Goal: Task Accomplishment & Management: Complete application form

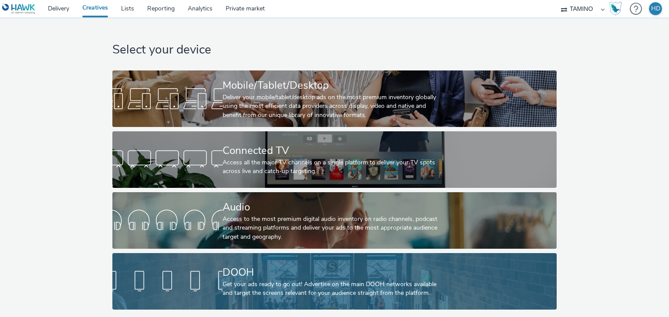
click at [250, 274] on div "DOOH" at bounding box center [333, 272] width 220 height 15
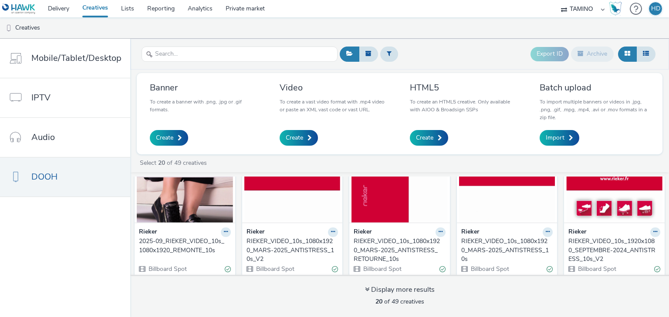
scroll to position [197, 0]
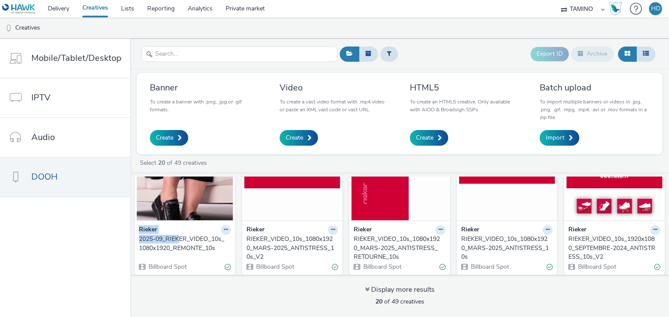
drag, startPoint x: 136, startPoint y: 233, endPoint x: 178, endPoint y: 237, distance: 41.9
click at [178, 237] on div "Rieker 2025-09_RIEKER_VIDEO_10s_1080x1920_REMONTE_10s Billboard Spot" at bounding box center [185, 249] width 101 height 56
click at [218, 136] on div "Create" at bounding box center [204, 138] width 108 height 16
drag, startPoint x: 132, startPoint y: 239, endPoint x: 216, endPoint y: 248, distance: 84.5
click at [216, 248] on div "Rieker 2025-09_RIEKER_VIDEO_10s_1080x1920_REMONTE_10s Billboard Spot" at bounding box center [185, 249] width 101 height 56
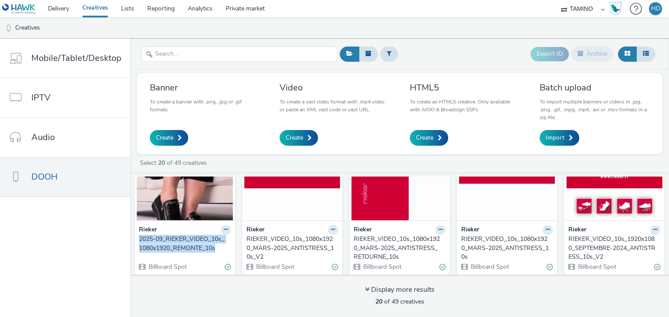
copy div "2025-09_RIEKER_VIDEO_10s_1080x1920_REMONTE_10s"
click at [297, 141] on span "Create" at bounding box center [294, 138] width 17 height 9
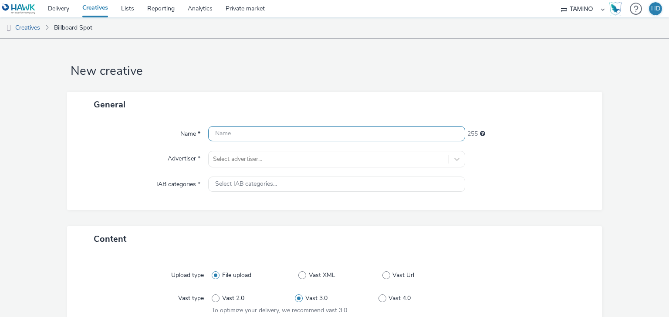
click at [242, 135] on input "text" at bounding box center [336, 133] width 256 height 15
paste input "2025-09_RIEKER_VIDEO_10s_1080x1920_REMONTE_10s"
click at [210, 136] on input "2025-09_RIEKER_VIDEO_10s_1080x1920_REMONTE_10s" at bounding box center [336, 133] width 256 height 15
type input "2025-09_RIEKER_VIDEO_10s_1080x1920_REMONTE_10s"
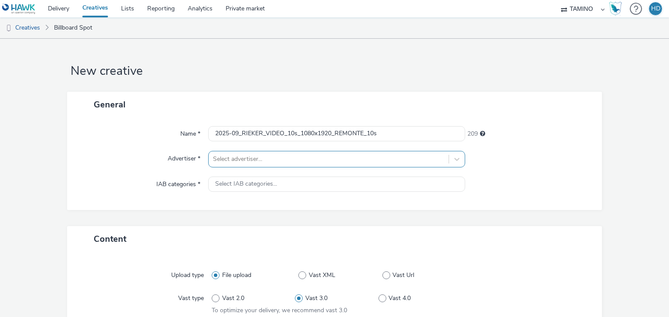
click at [255, 159] on div "Select advertiser..." at bounding box center [336, 159] width 256 height 17
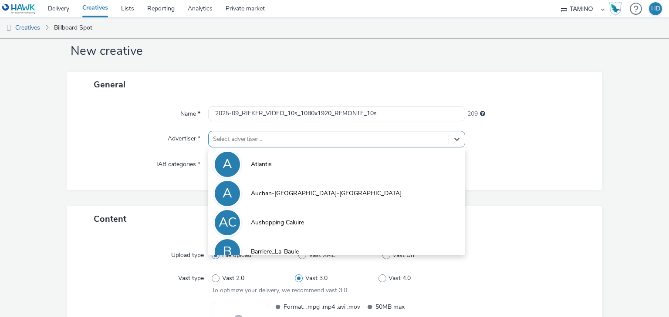
scroll to position [23, 0]
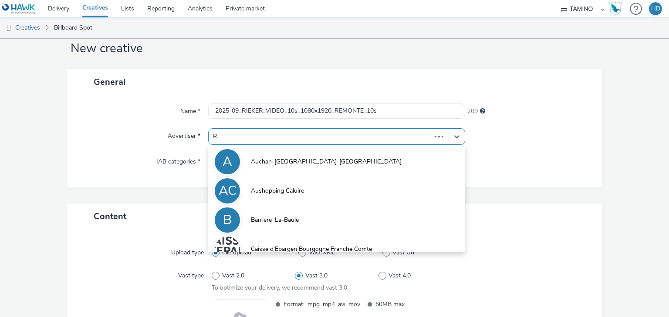
type input "RI"
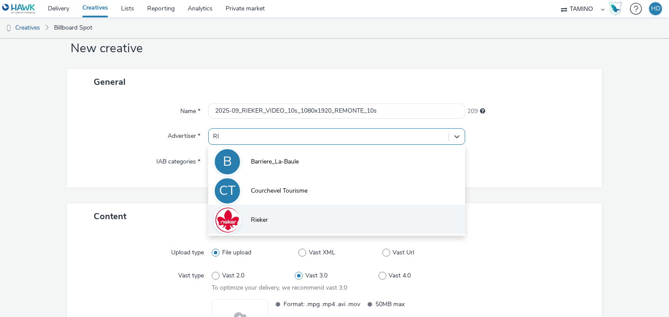
click at [270, 218] on li "Rieker" at bounding box center [336, 219] width 256 height 29
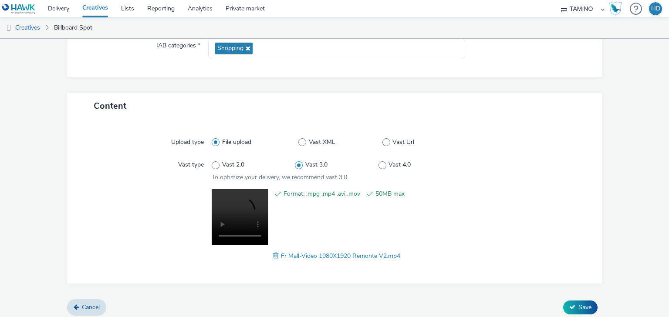
scroll to position [143, 0]
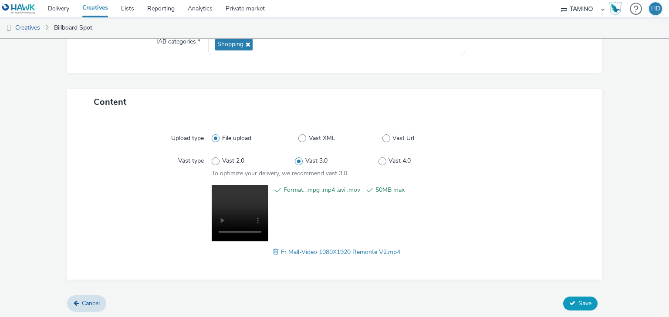
click at [578, 297] on button "Save" at bounding box center [580, 304] width 34 height 14
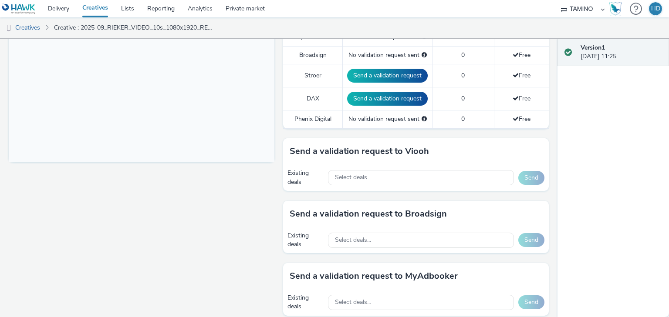
scroll to position [348, 0]
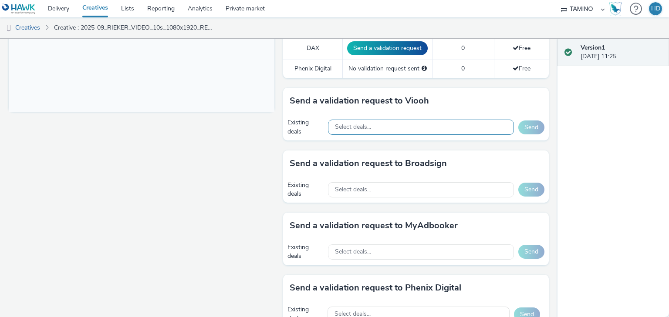
click at [357, 125] on span "Select deals..." at bounding box center [353, 127] width 36 height 7
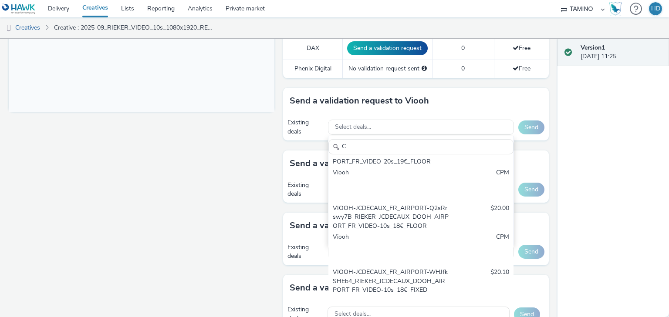
scroll to position [0, 0]
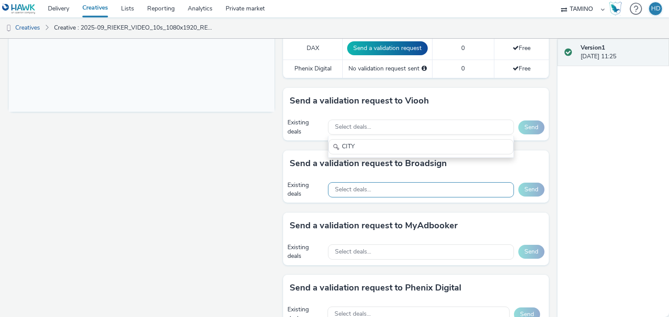
type input "CITY"
click at [349, 186] on span "Select deals..." at bounding box center [353, 189] width 36 height 7
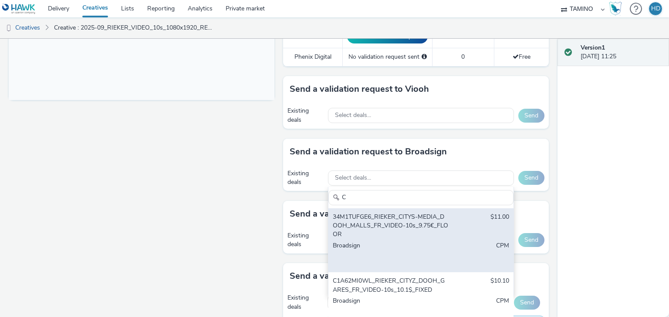
scroll to position [348, 0]
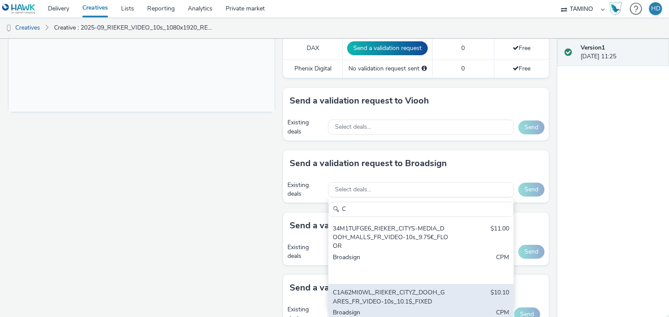
type input "C"
click at [367, 296] on div "C1A62MI0WL_RIEKER_CITYZ_DOOH_GARES_FR_VIDEO-10s_10.1$_FIXED" at bounding box center [391, 298] width 116 height 18
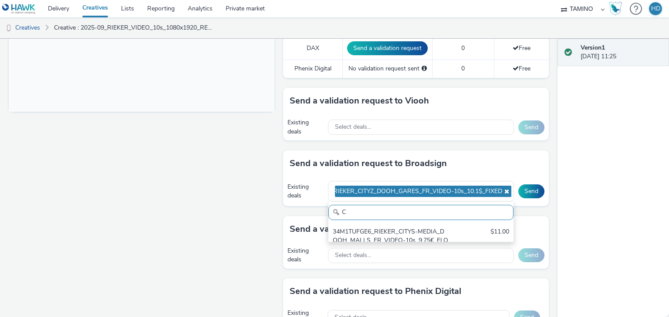
click at [237, 226] on div "Fullscreen" at bounding box center [144, 138] width 270 height 766
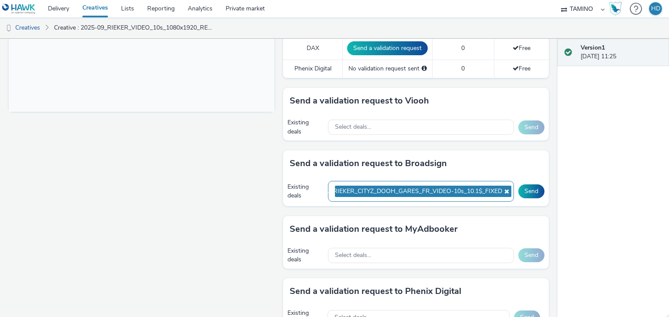
click at [502, 190] on icon at bounding box center [505, 192] width 7 height 6
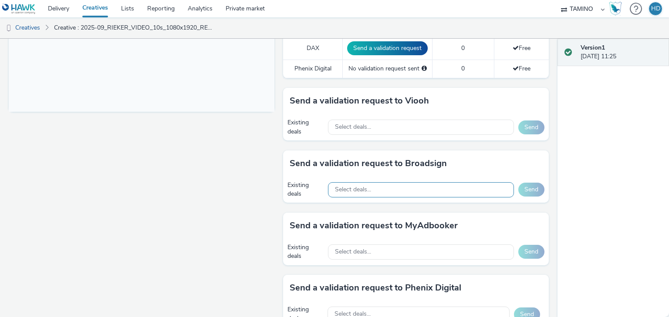
click at [347, 191] on span "Select deals..." at bounding box center [353, 189] width 36 height 7
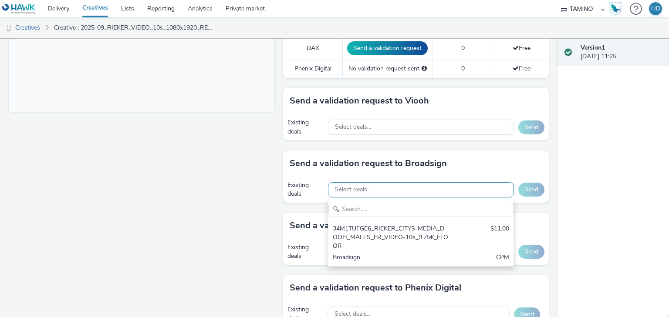
scroll to position [0, 0]
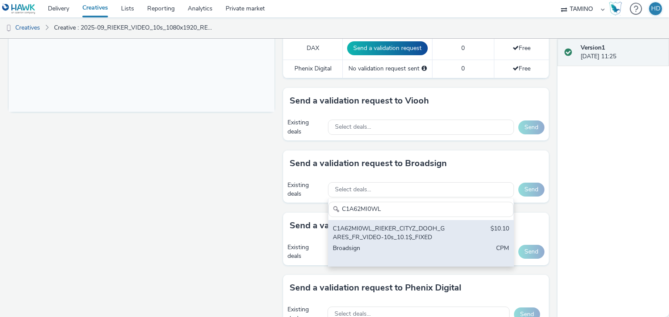
type input "C1A62MI0WL"
click at [370, 237] on div "C1A62MI0WL_RIEKER_CITYZ_DOOH_GARES_FR_VIDEO-10s_10.1$_FIXED" at bounding box center [391, 234] width 116 height 18
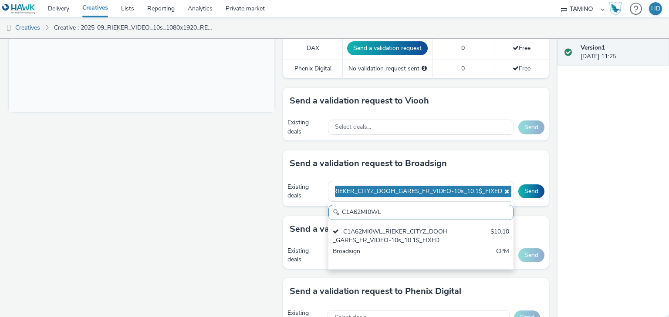
click at [291, 188] on span "C1A62MI0WL_RIEKER_CITYZ_DOOH_GARES_FR_VIDEO-10s_10.1$_FIXED" at bounding box center [396, 191] width 211 height 7
click at [463, 165] on div "Send a validation request to Broadsign" at bounding box center [416, 164] width 266 height 26
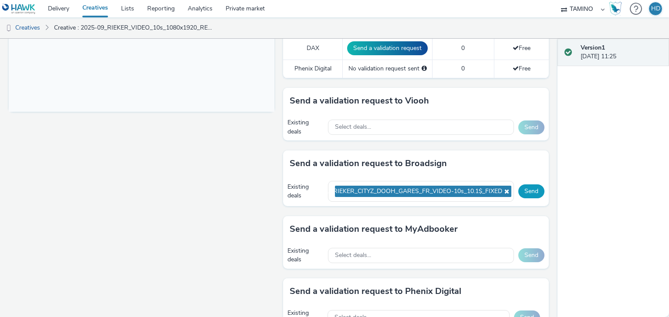
click at [530, 192] on button "Send" at bounding box center [531, 192] width 26 height 14
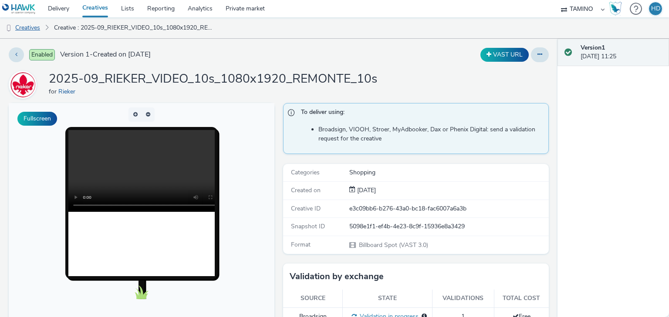
click at [33, 30] on link "Creatives" at bounding box center [22, 27] width 44 height 21
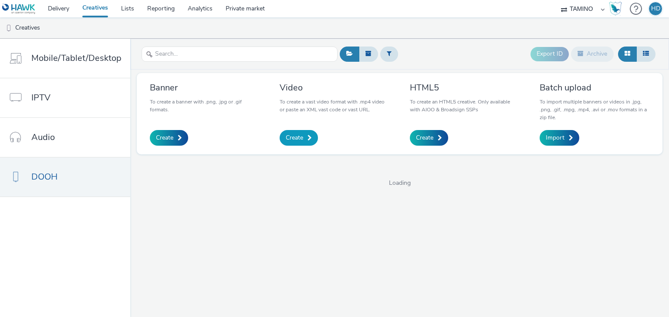
click at [295, 132] on link "Create" at bounding box center [299, 138] width 38 height 16
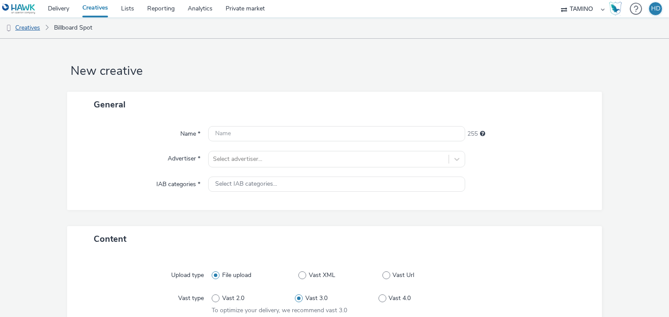
click at [32, 26] on link "Creatives" at bounding box center [22, 27] width 44 height 21
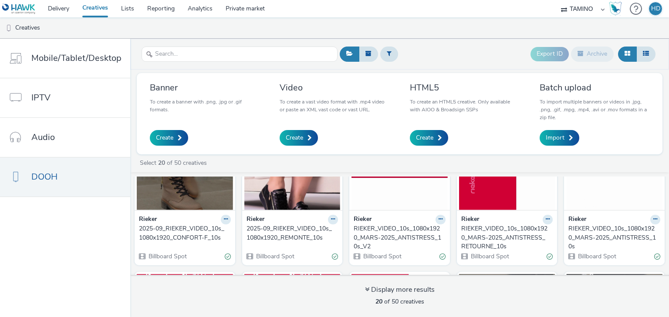
scroll to position [209, 0]
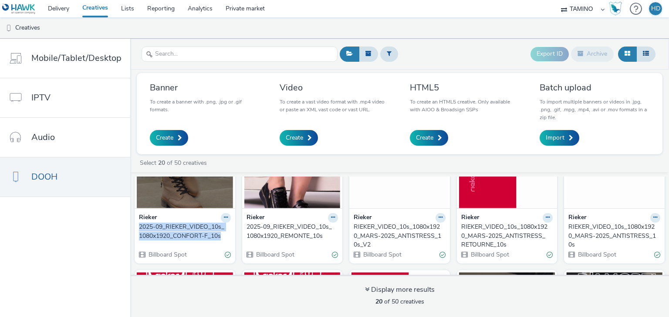
drag, startPoint x: 132, startPoint y: 225, endPoint x: 223, endPoint y: 236, distance: 91.8
click at [223, 236] on div "Rieker 2025-09_RIEKER_VIDEO_10s_1080x1920_CONFORT-F_10s Billboard Spot" at bounding box center [185, 237] width 101 height 56
copy div "2025-09_RIEKER_VIDEO_10s_1080x1920_CONFORT-F_10s"
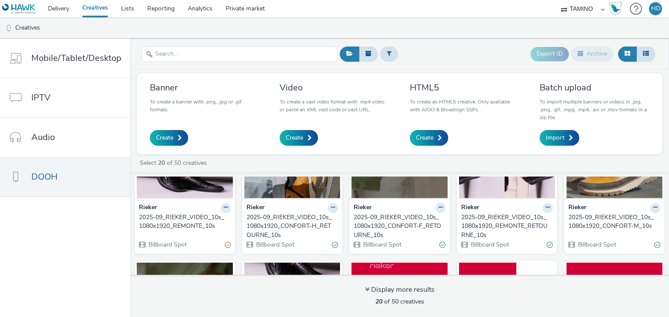
scroll to position [70, 0]
click at [174, 219] on div "2025-09_RIEKER_VIDEO_10s_1080x1920_REMONTE_10s" at bounding box center [183, 222] width 88 height 18
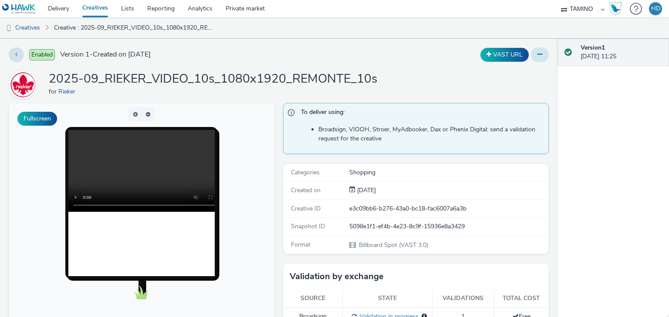
click at [531, 54] on button at bounding box center [540, 54] width 18 height 15
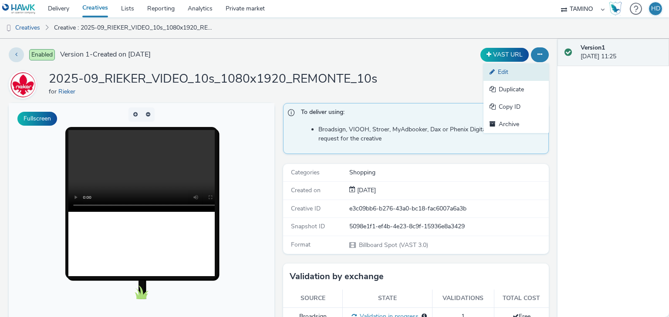
click at [523, 68] on link "Edit" at bounding box center [515, 72] width 65 height 17
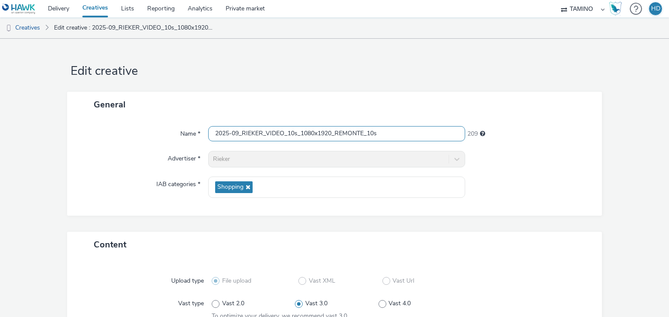
click at [403, 136] on input "2025-09_RIEKER_VIDEO_10s_1080x1920_REMONTE_10s" at bounding box center [336, 133] width 256 height 15
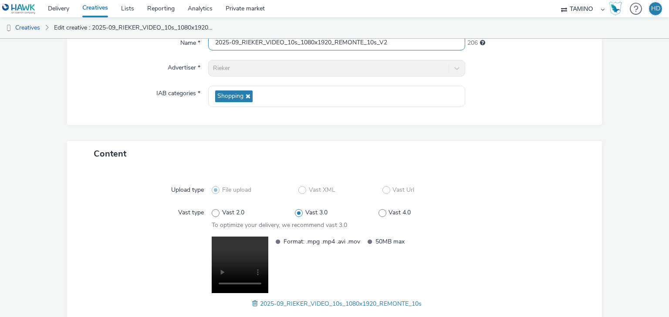
scroll to position [143, 0]
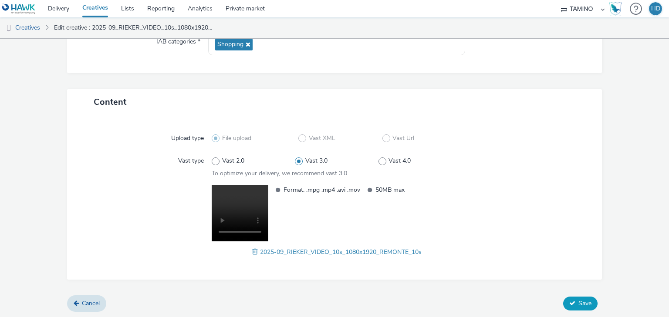
type input "2025-09_RIEKER_VIDEO_10s_1080x1920_REMONTE_10s_V2"
click at [585, 303] on span "Save" at bounding box center [584, 304] width 13 height 8
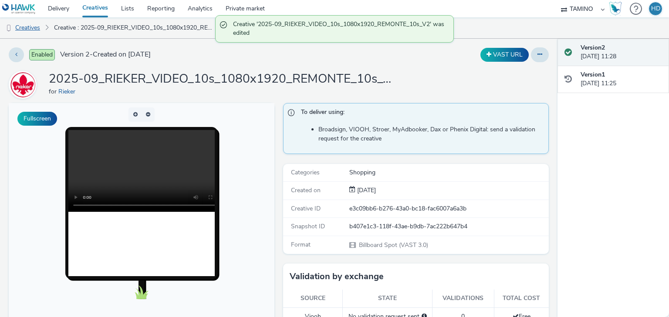
click at [31, 30] on link "Creatives" at bounding box center [22, 27] width 44 height 21
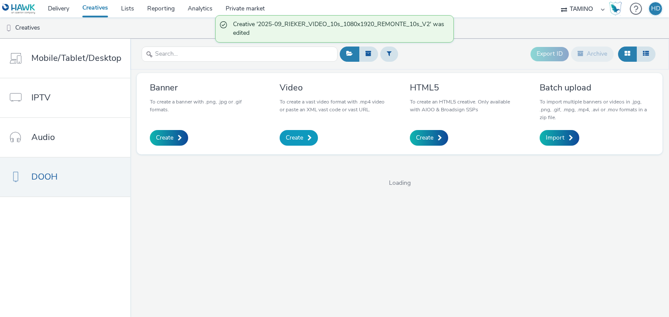
click at [291, 135] on span "Create" at bounding box center [294, 138] width 17 height 9
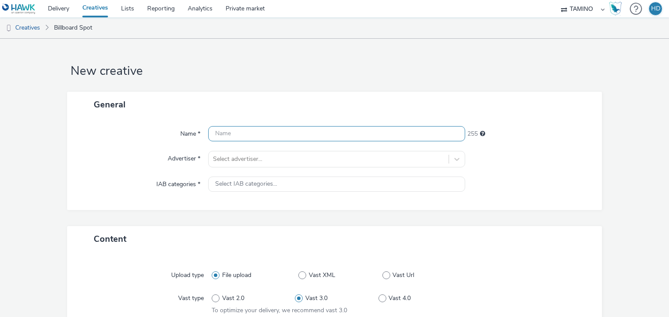
click at [239, 132] on input "text" at bounding box center [336, 133] width 256 height 15
paste input "2025-09_RIEKER_VIDEO_10s_1080x1920_CONFORT-F_10s"
type input "2025-09_RIEKER_VIDEO_10s_1080x1920_CONFORT-F_10s_V2"
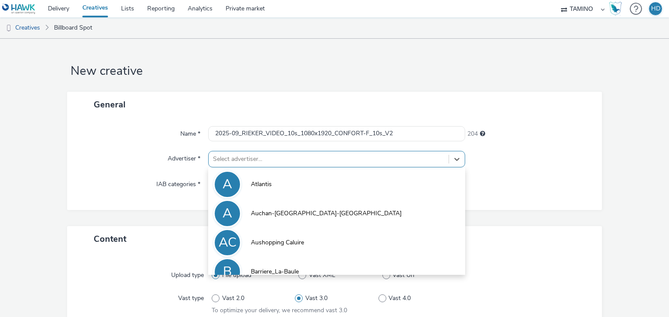
click at [289, 153] on div "option Atlantis focused, 1 of 10. 10 results available. Use Up and Down to choo…" at bounding box center [336, 159] width 256 height 17
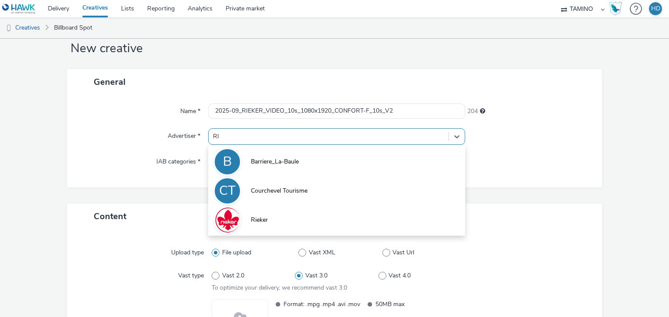
type input "RIE"
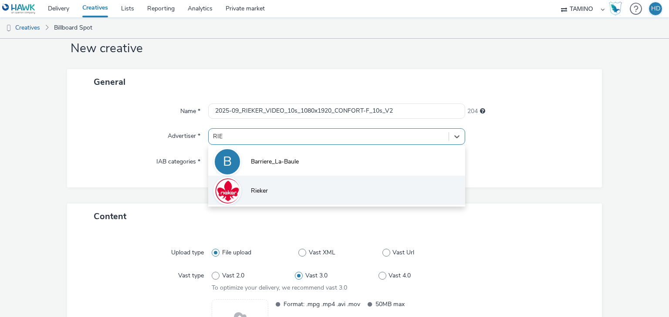
click at [304, 199] on li "Rieker" at bounding box center [336, 190] width 256 height 29
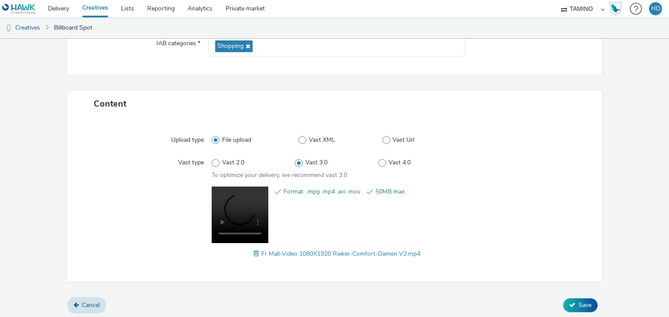
scroll to position [143, 0]
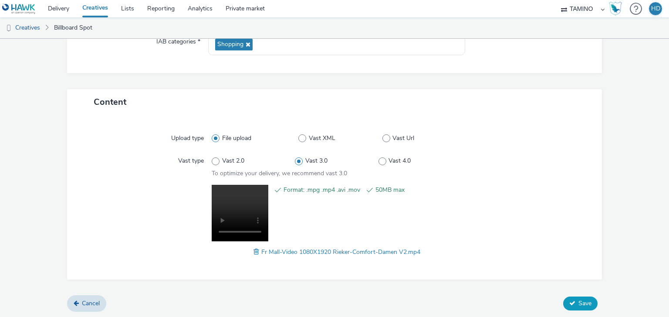
click at [578, 301] on span "Save" at bounding box center [584, 304] width 13 height 8
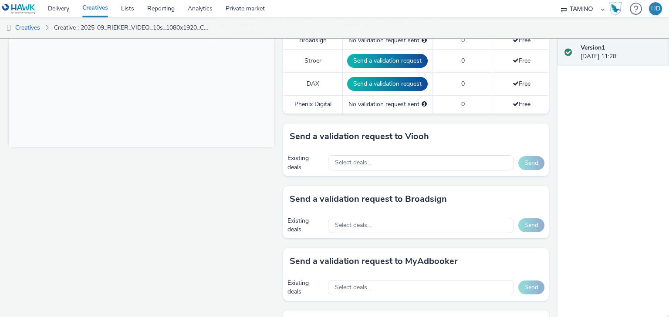
scroll to position [314, 0]
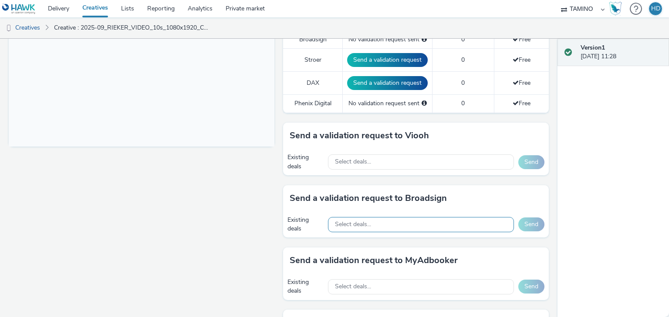
click at [364, 225] on span "Select deals..." at bounding box center [353, 224] width 36 height 7
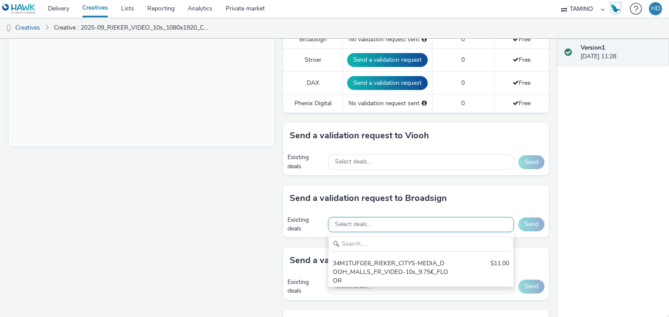
scroll to position [0, 0]
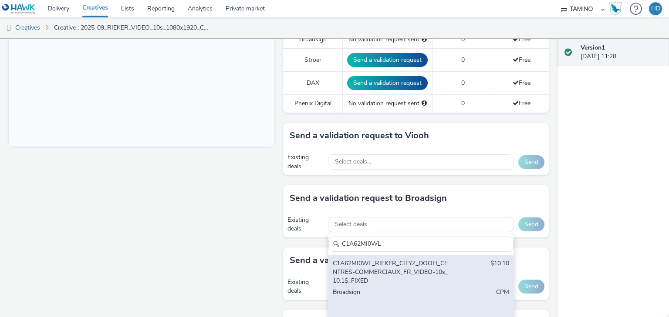
type input "C1A62MI0WL"
click at [362, 271] on div "C1A62MI0WL_RIEKER_CITYZ_DOOH_CENTRES-COMMERCIAUX_FR_VIDEO-10s_10.1$_FIXED" at bounding box center [391, 273] width 116 height 27
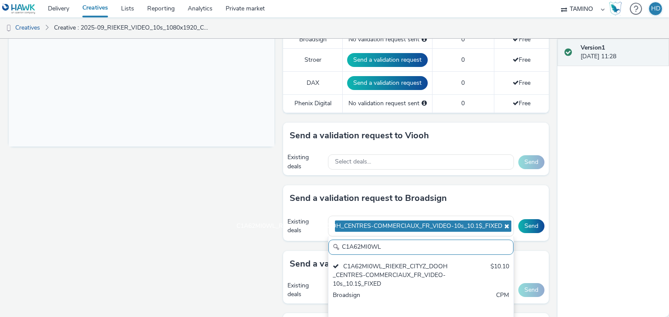
click at [193, 232] on div "Fullscreen" at bounding box center [144, 173] width 270 height 766
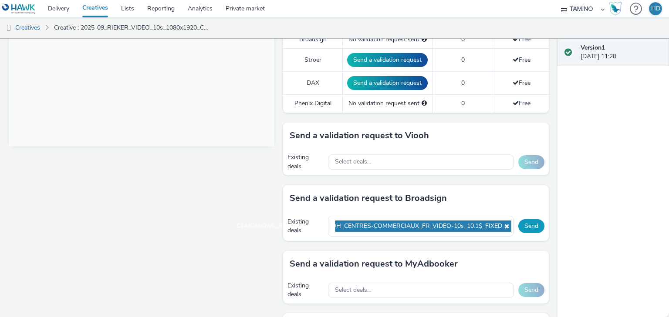
click at [533, 223] on button "Send" at bounding box center [531, 226] width 26 height 14
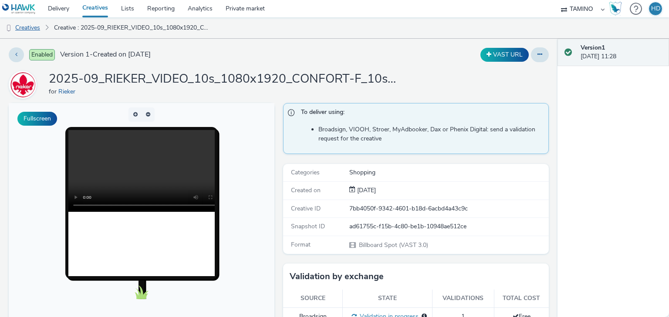
click at [37, 28] on link "Creatives" at bounding box center [22, 27] width 44 height 21
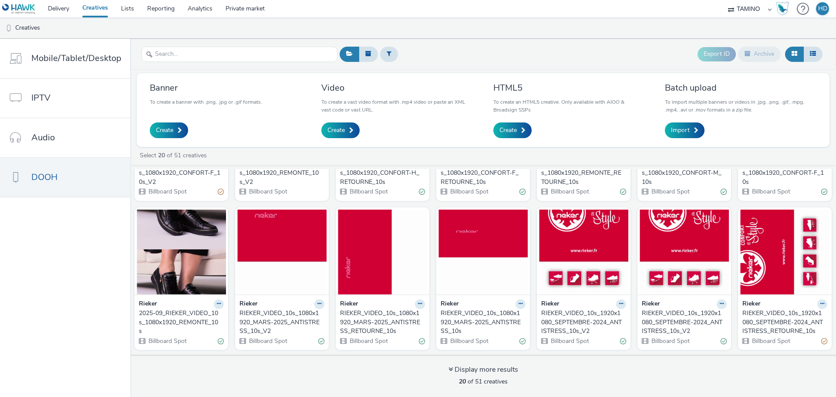
scroll to position [131, 0]
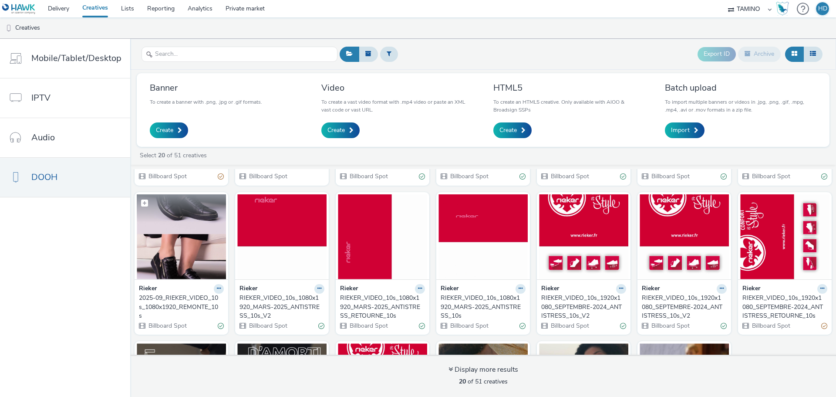
click at [155, 218] on figcaption at bounding box center [181, 208] width 89 height 28
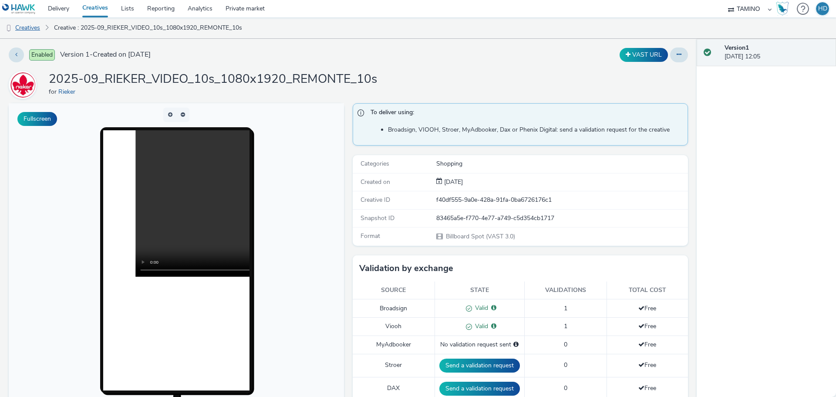
click at [30, 27] on link "Creatives" at bounding box center [22, 27] width 44 height 21
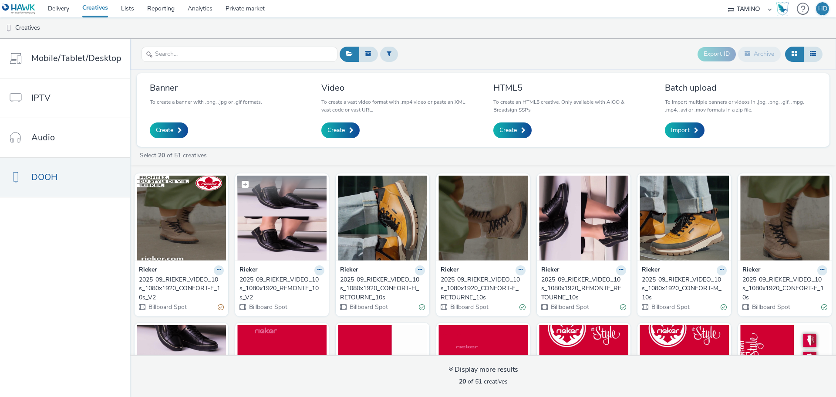
click at [269, 251] on img at bounding box center [281, 217] width 89 height 85
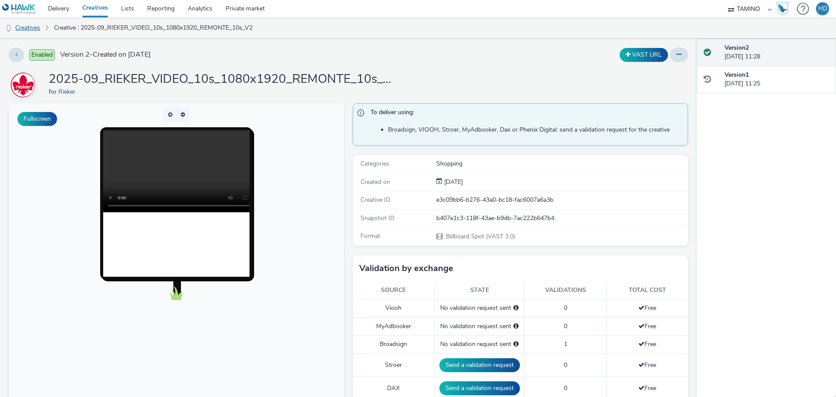
click at [34, 28] on link "Creatives" at bounding box center [22, 27] width 44 height 21
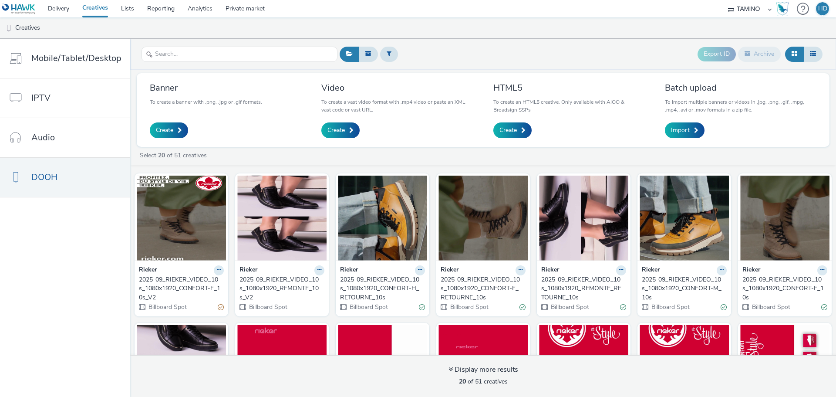
click at [266, 285] on div "2025-09_RIEKER_VIDEO_10s_1080x1920_REMONTE_10s_V2" at bounding box center [279, 288] width 81 height 27
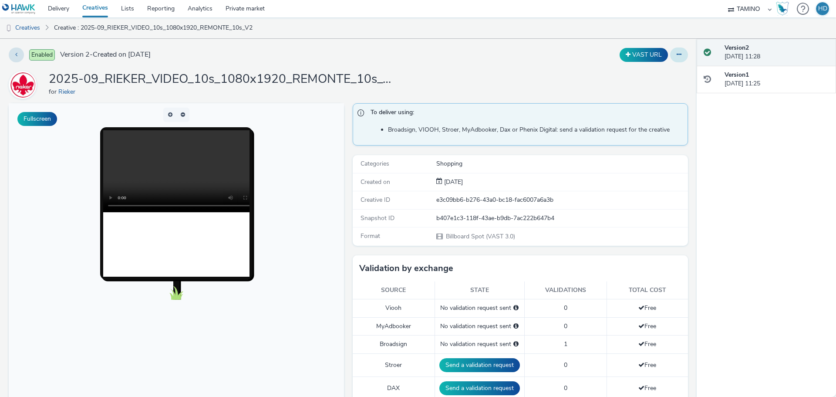
click at [668, 53] on icon at bounding box center [679, 54] width 5 height 6
click at [646, 74] on link "Edit" at bounding box center [655, 72] width 65 height 17
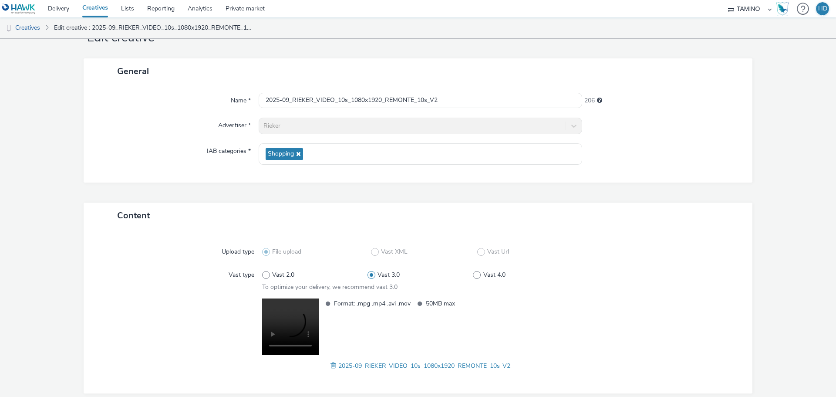
scroll to position [73, 0]
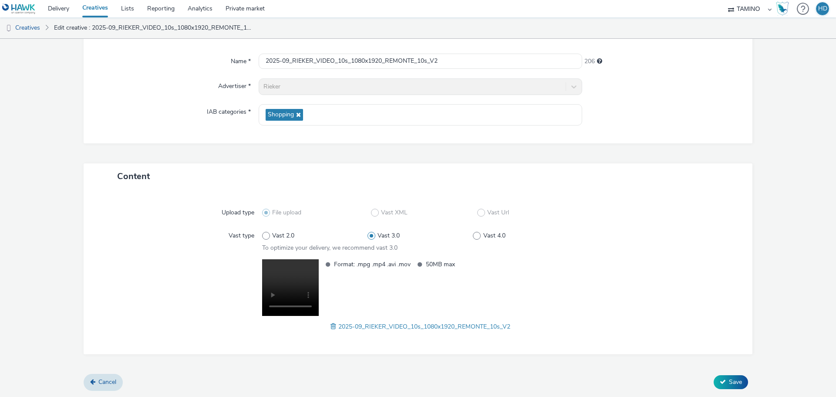
click at [331, 317] on span at bounding box center [335, 326] width 8 height 10
click at [668, 317] on span "Save" at bounding box center [735, 382] width 13 height 8
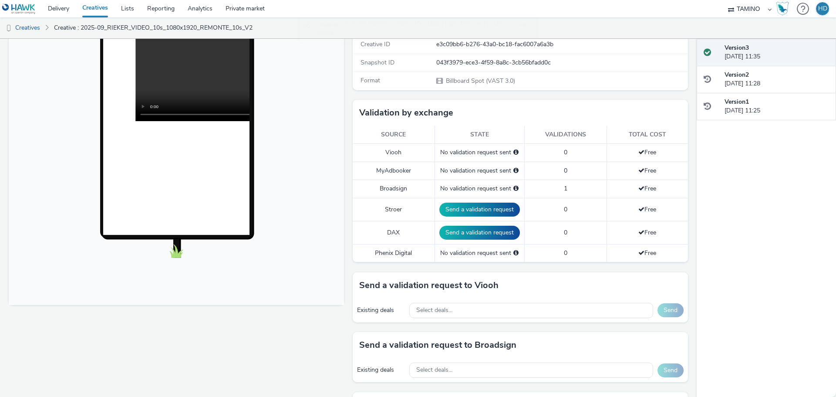
scroll to position [305, 0]
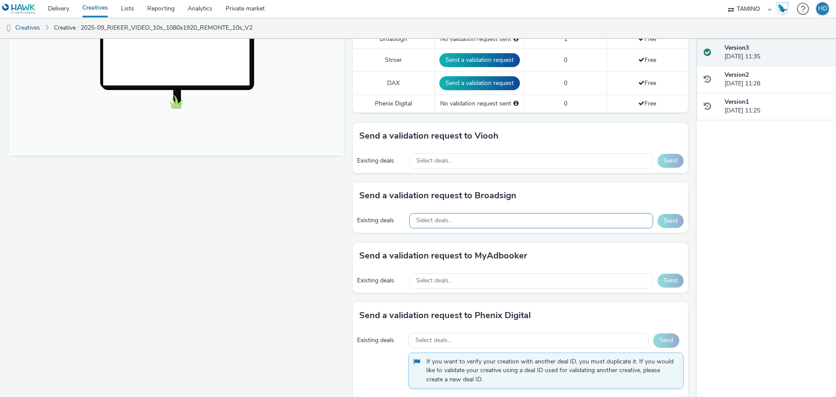
click at [469, 226] on div "Select deals..." at bounding box center [531, 220] width 244 height 15
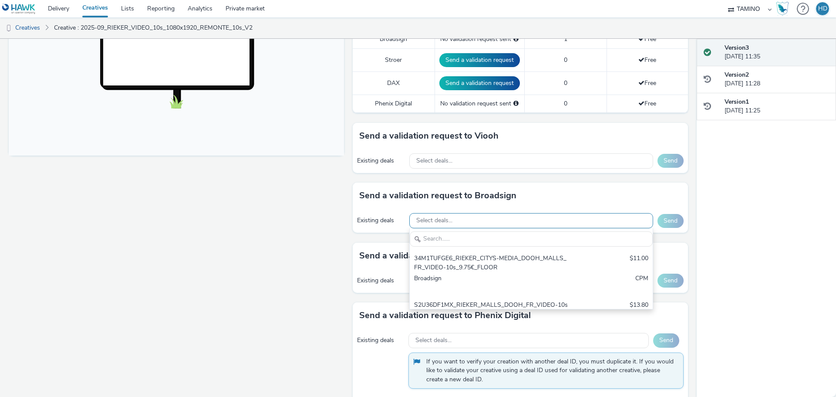
scroll to position [0, 0]
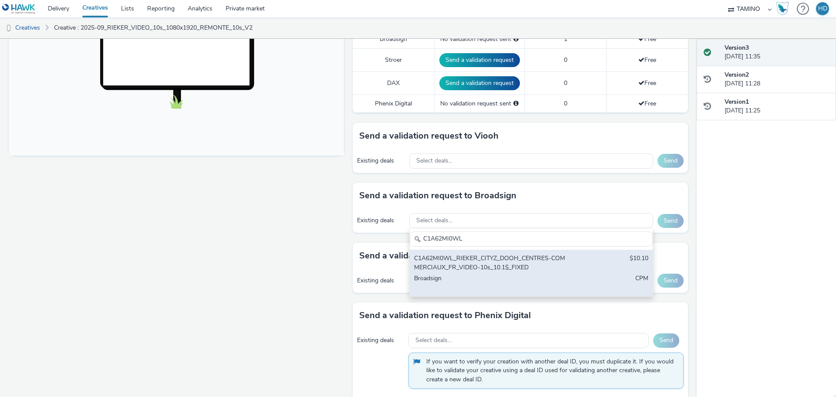
type input "C1A62MI0WL"
click at [603, 266] on div "C1A62MI0WL_RIEKER_CITYZ_DOOH_CENTRES-COMMERCIAUX_FR_VIDEO-10s_10.1$_FIXED $10.1…" at bounding box center [531, 273] width 243 height 47
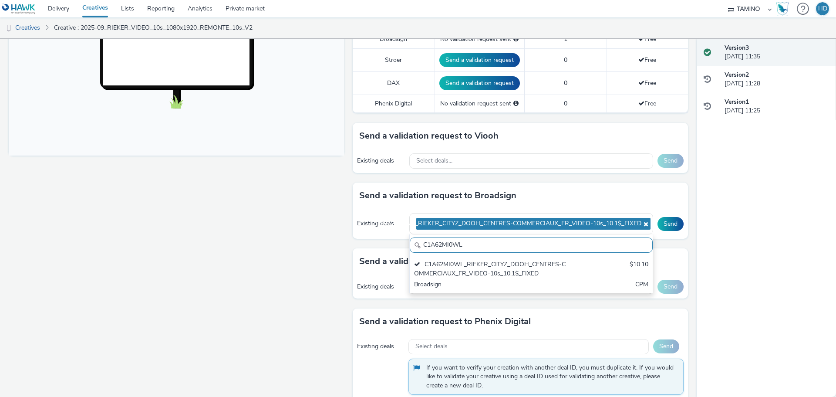
click at [657, 201] on div "Send a validation request to Broadsign" at bounding box center [520, 195] width 335 height 26
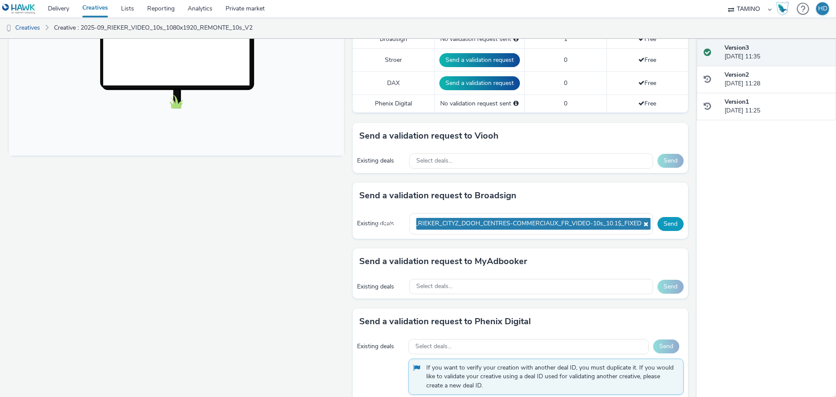
click at [659, 223] on button "Send" at bounding box center [671, 224] width 26 height 14
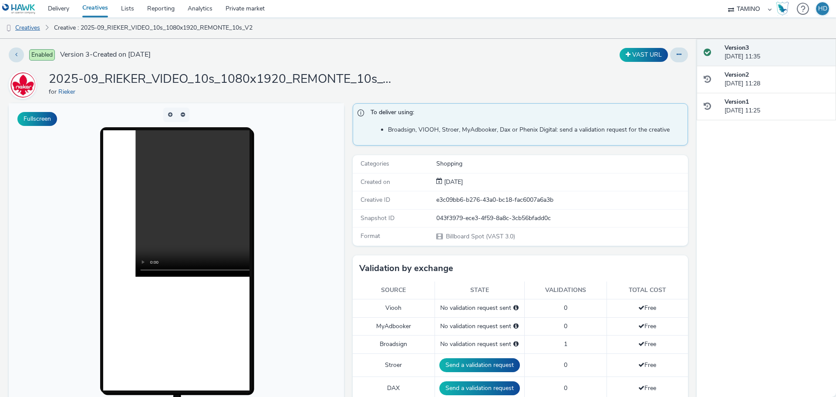
click at [27, 28] on link "Creatives" at bounding box center [22, 27] width 44 height 21
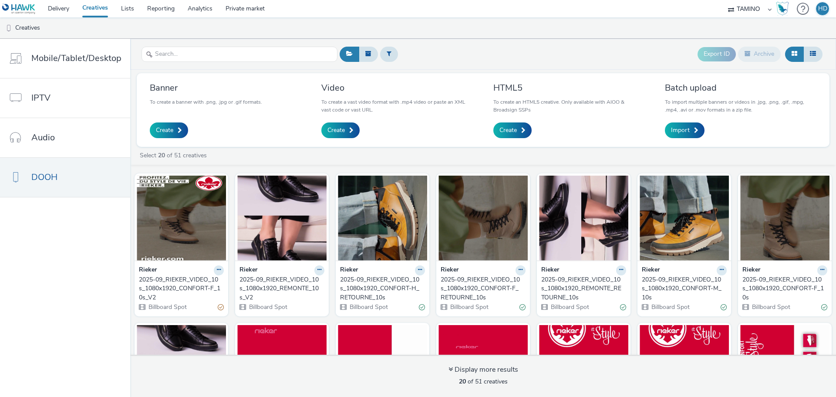
click at [168, 283] on div "2025-09_RIEKER_VIDEO_10s_1080x1920_CONFORT-F_10s_V2" at bounding box center [179, 288] width 81 height 27
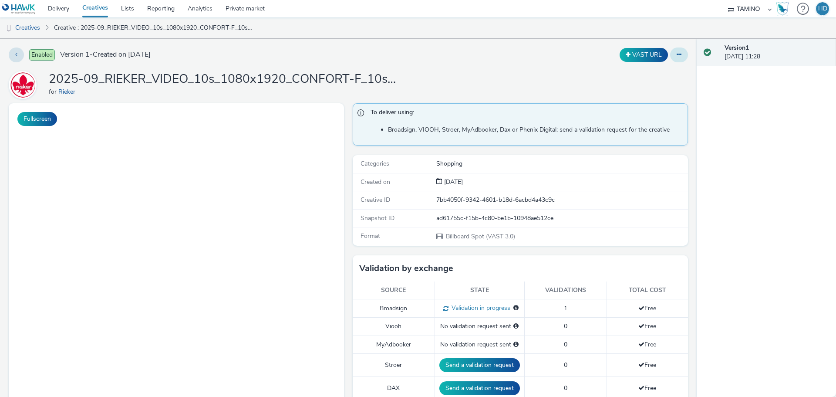
click at [668, 55] on icon at bounding box center [679, 54] width 5 height 6
click at [630, 73] on icon at bounding box center [633, 72] width 8 height 6
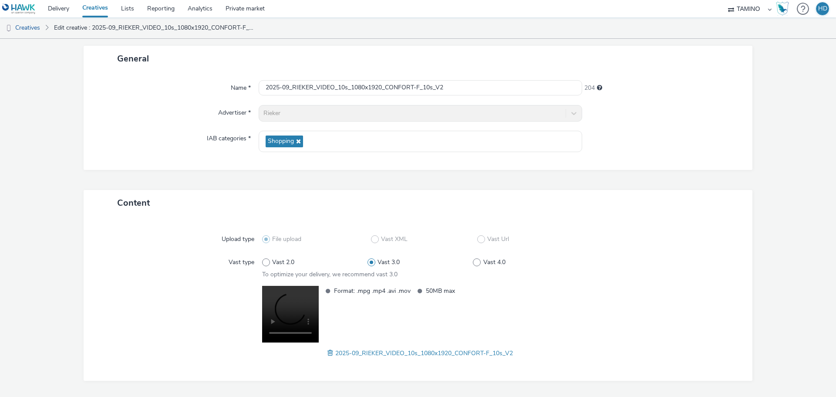
scroll to position [73, 0]
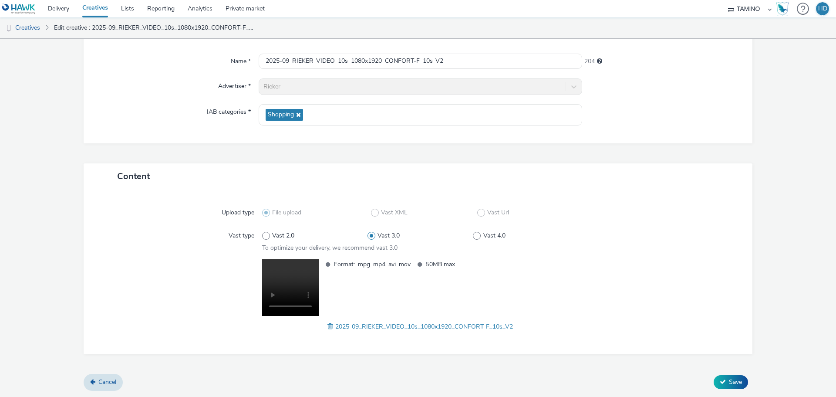
click at [327, 317] on span at bounding box center [331, 326] width 8 height 10
click at [668, 317] on span "Save" at bounding box center [735, 382] width 13 height 8
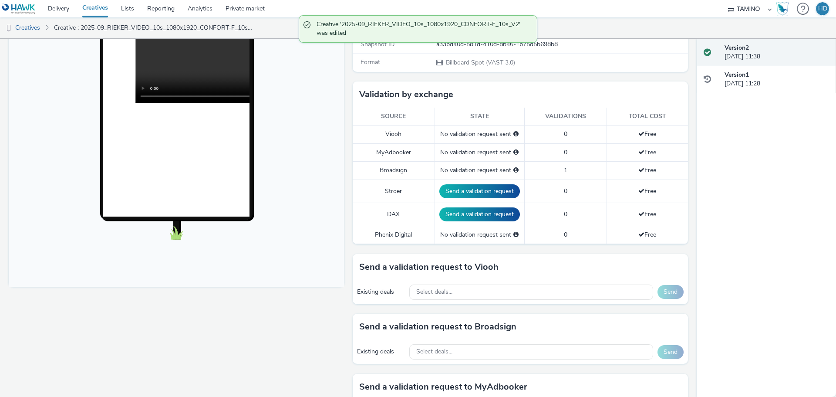
scroll to position [174, 0]
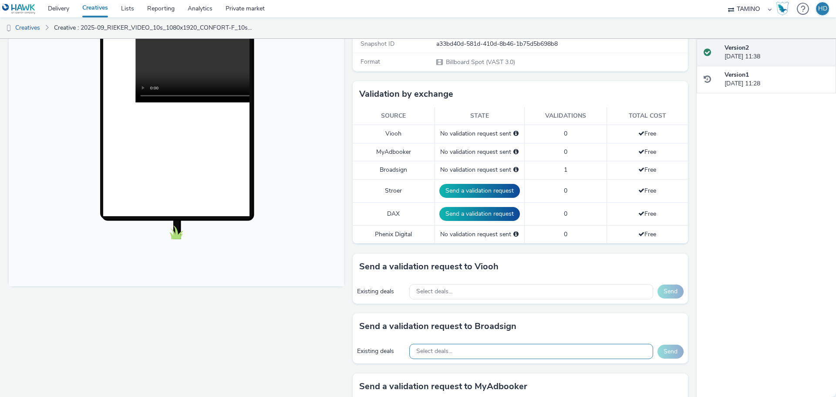
click at [433, 317] on span "Select deals..." at bounding box center [434, 350] width 36 height 7
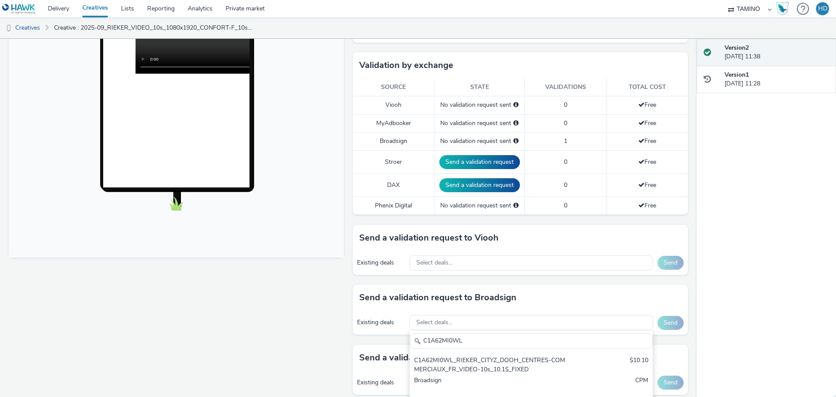
scroll to position [218, 0]
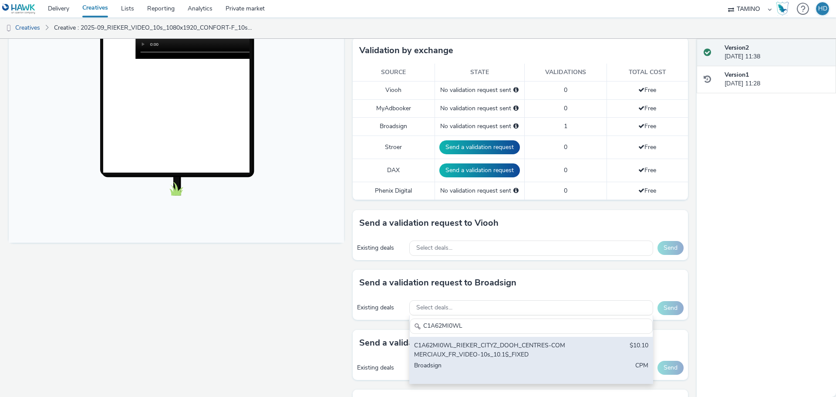
type input "C1A62MI0WL"
click at [516, 317] on div "C1A62MI0WL_RIEKER_CITYZ_DOOH_CENTRES-COMMERCIAUX_FR_VIDEO-10s_10.1$_FIXED" at bounding box center [491, 350] width 155 height 18
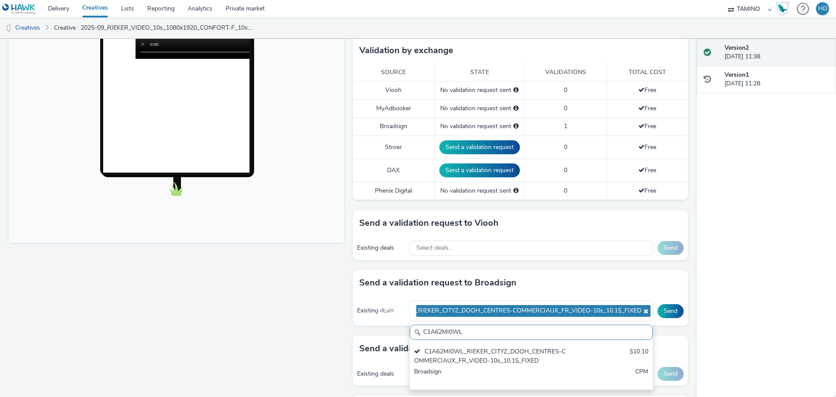
click at [589, 277] on div "Send a validation request to Broadsign" at bounding box center [520, 283] width 335 height 26
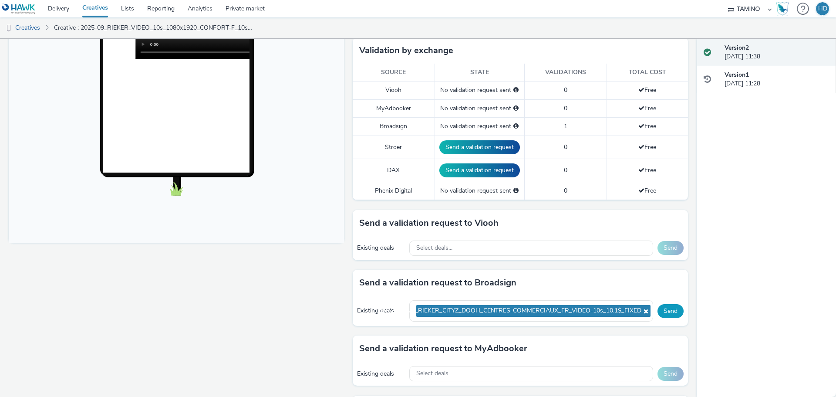
click at [667, 307] on button "Send" at bounding box center [671, 311] width 26 height 14
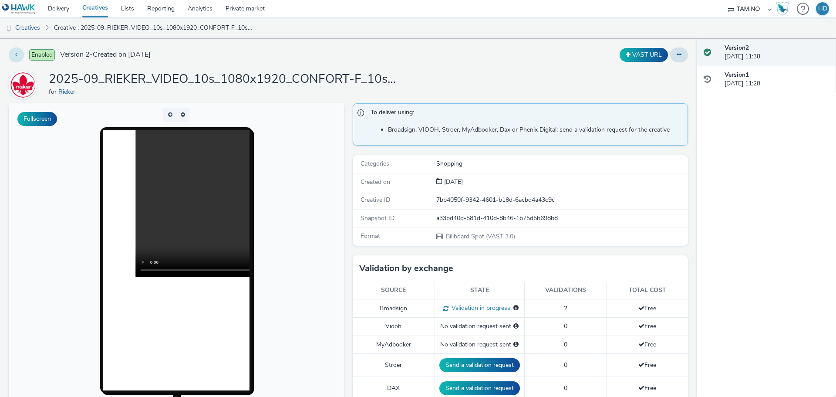
click at [14, 54] on button at bounding box center [16, 54] width 15 height 15
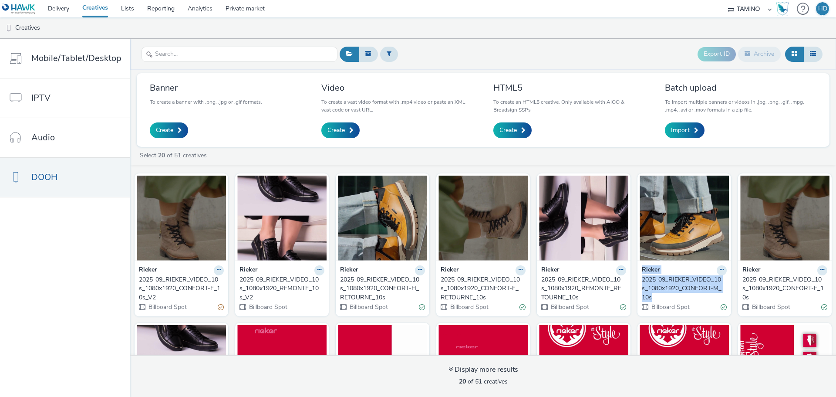
drag, startPoint x: 631, startPoint y: 274, endPoint x: 663, endPoint y: 298, distance: 39.7
click at [663, 298] on div "Rieker 2025-09_RIEKER_VIDEO_10s_1080x1920_CONFORT-F_10s_V2 Billboard Spot Rieke…" at bounding box center [483, 393] width 706 height 449
click at [668, 268] on div "Rieker" at bounding box center [684, 270] width 85 height 10
drag, startPoint x: 634, startPoint y: 277, endPoint x: 654, endPoint y: 294, distance: 26.9
click at [654, 294] on div "Rieker 2025-09_RIEKER_VIDEO_10s_1080x1920_CONFORT-M_10s Billboard Spot" at bounding box center [685, 288] width 94 height 56
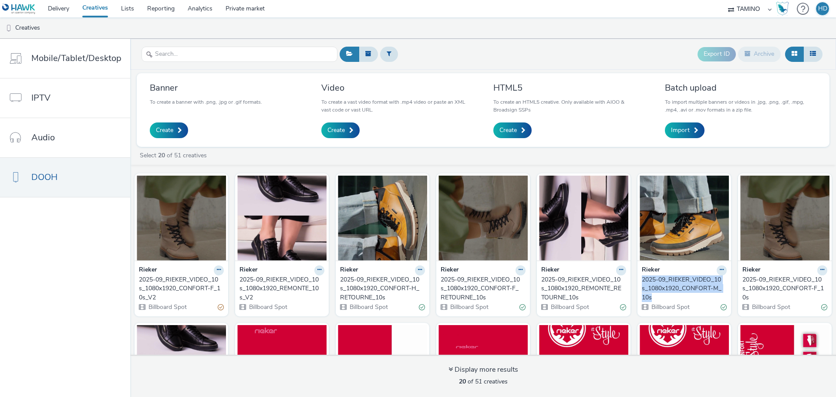
copy div "2025-09_RIEKER_VIDEO_10s_1080x1920_CONFORT-M_10s"
click at [340, 127] on span "Create" at bounding box center [335, 130] width 17 height 9
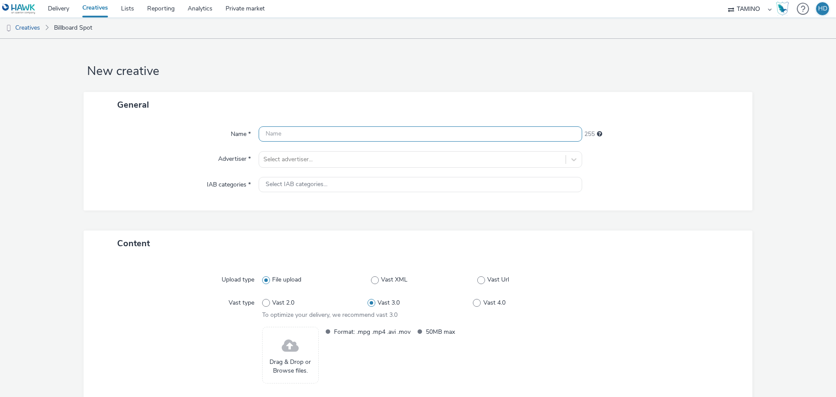
click at [313, 132] on input "text" at bounding box center [421, 133] width 324 height 15
paste input "2025-09_RIEKER_VIDEO_10s_1080x1920_CONFORT-M_10s"
click at [263, 132] on input "2025-09_RIEKER_VIDEO_10s_1080x1920_CONFORT-M_10s" at bounding box center [421, 133] width 324 height 15
click at [460, 129] on input "2025-09_RIEKER_VIDEO_10s_1080x1920_CONFORT-M_10s" at bounding box center [421, 133] width 324 height 15
type input "2025-09_RIEKER_VIDEO_10s_1080x1920_CONFORT-M_10s_V2"
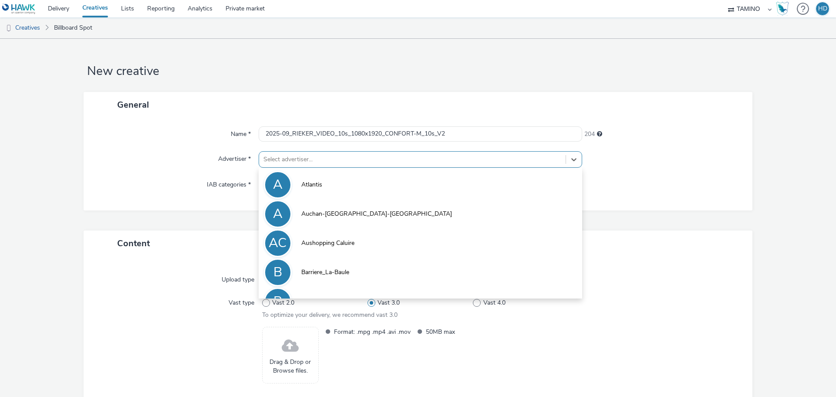
click at [317, 157] on div at bounding box center [412, 159] width 298 height 10
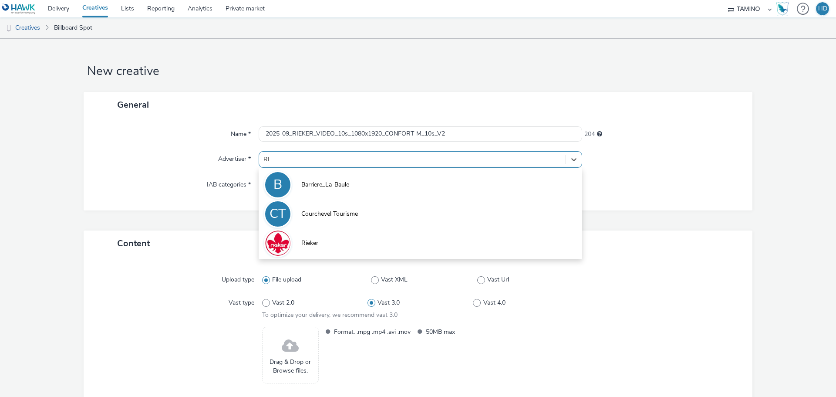
type input "RIE"
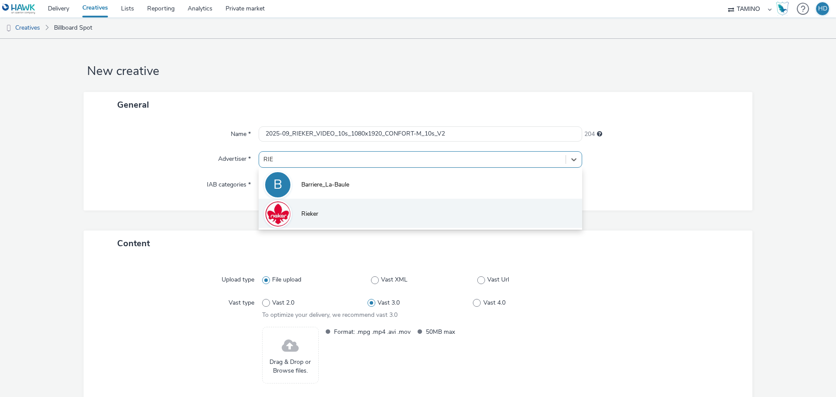
click at [328, 216] on li "Rieker" at bounding box center [421, 213] width 324 height 29
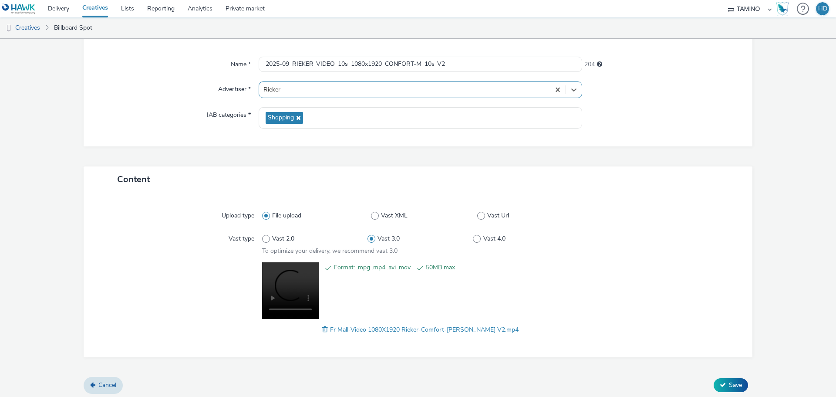
scroll to position [73, 0]
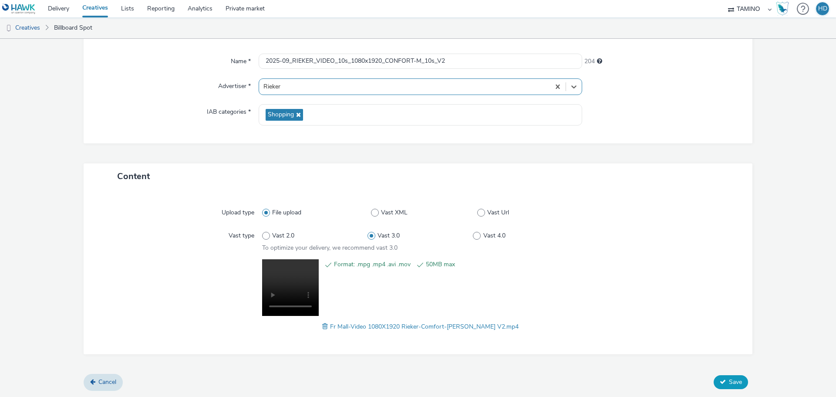
click at [668, 317] on button "Save" at bounding box center [731, 382] width 34 height 14
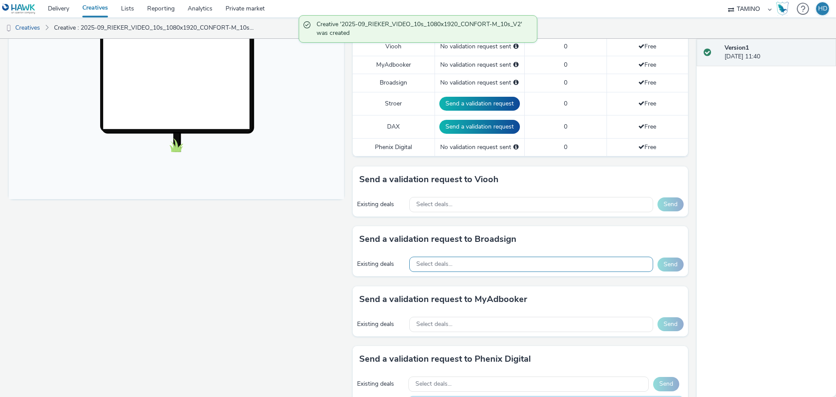
click at [444, 269] on div "Select deals..." at bounding box center [531, 263] width 244 height 15
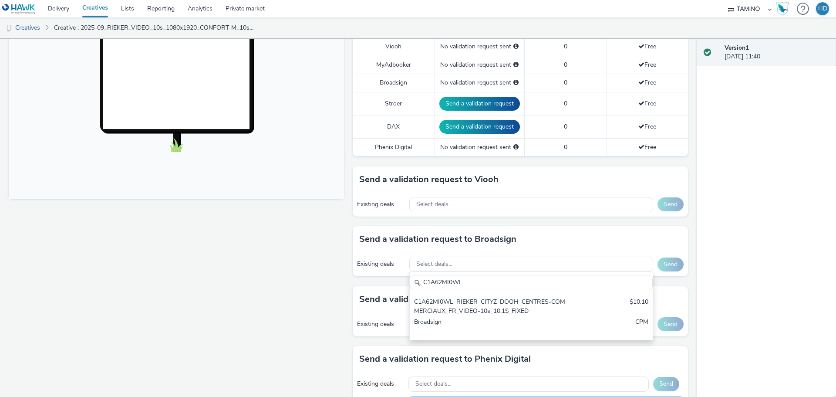
type input "C1A62MI0WL"
click at [637, 246] on div "Send a validation request to Broadsign" at bounding box center [520, 239] width 335 height 26
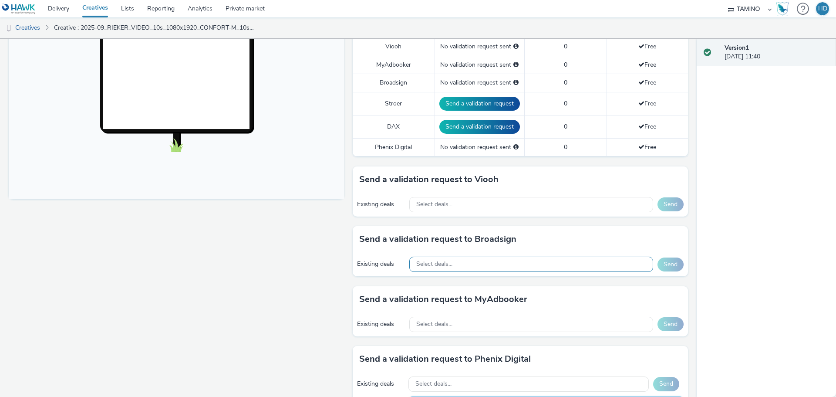
click at [492, 263] on div "Select deals..." at bounding box center [531, 263] width 244 height 15
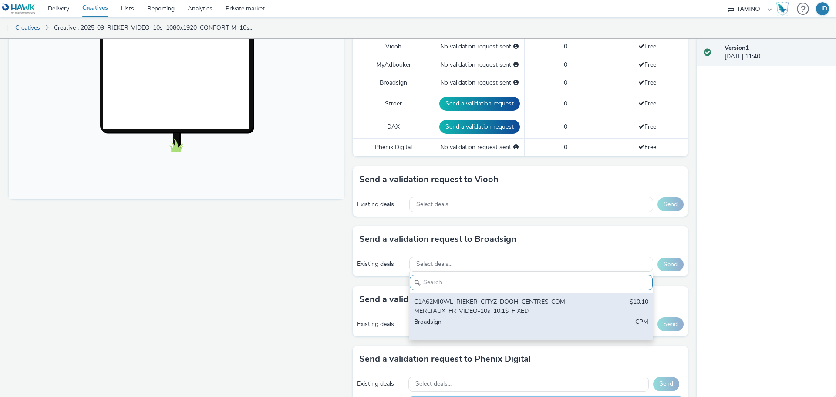
click at [490, 303] on div "C1A62MI0WL_RIEKER_CITYZ_DOOH_CENTRES-COMMERCIAUX_FR_VIDEO-10s_10.1$_FIXED" at bounding box center [491, 306] width 155 height 18
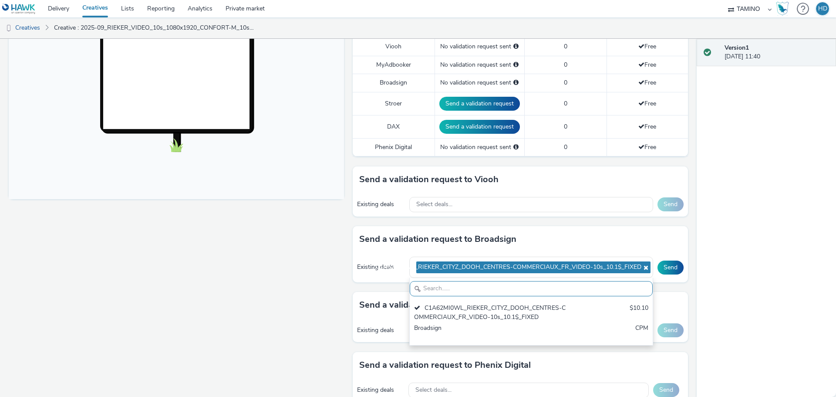
click at [618, 230] on div "Send a validation request to Broadsign" at bounding box center [520, 239] width 335 height 26
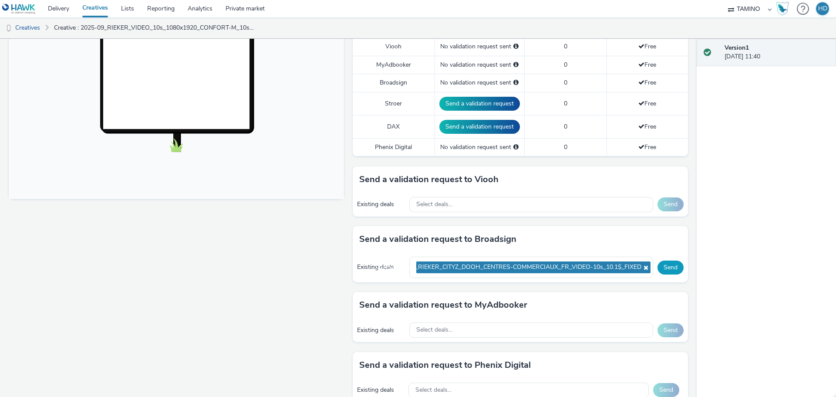
click at [668, 265] on button "Send" at bounding box center [671, 267] width 26 height 14
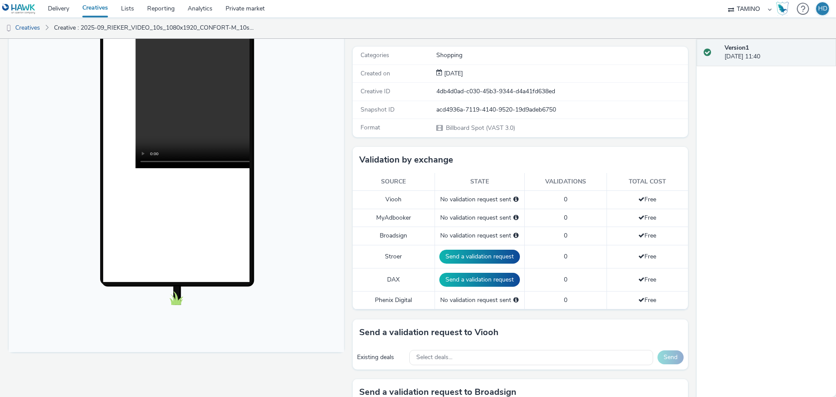
scroll to position [87, 0]
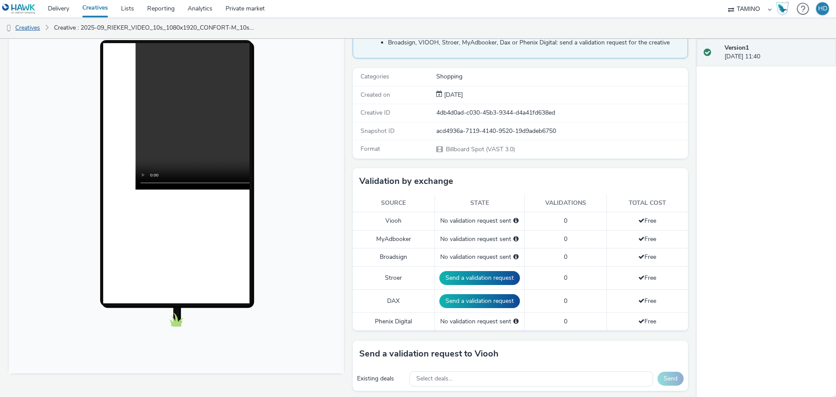
click at [23, 30] on link "Creatives" at bounding box center [22, 27] width 44 height 21
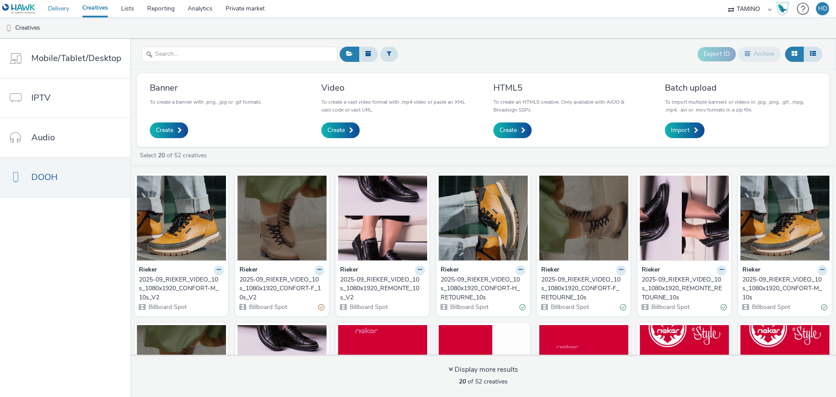
click at [58, 10] on link "Delivery" at bounding box center [58, 8] width 34 height 17
